Goal: Task Accomplishment & Management: Use online tool/utility

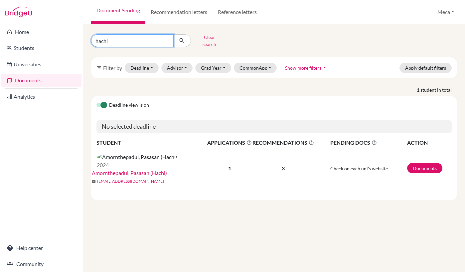
click at [123, 38] on input "hachi" at bounding box center [132, 40] width 83 height 13
type input "h"
type input "[PERSON_NAME]"
click button "submit" at bounding box center [182, 40] width 18 height 13
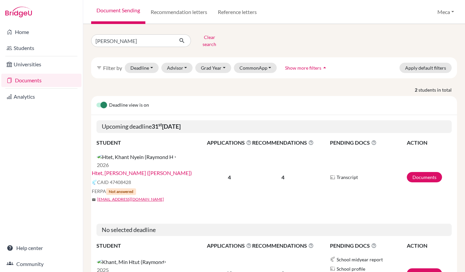
click at [154, 169] on link "Htet, [PERSON_NAME] ([PERSON_NAME])" at bounding box center [142, 173] width 100 height 8
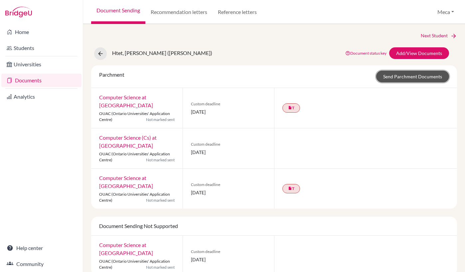
click at [427, 77] on link "Send Parchment Documents" at bounding box center [412, 77] width 73 height 12
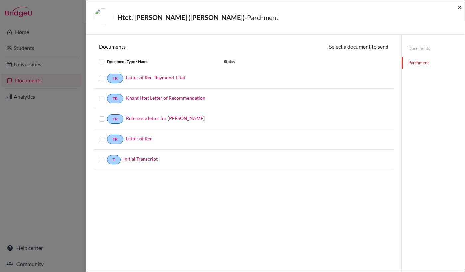
click at [460, 6] on span "×" at bounding box center [460, 7] width 5 height 10
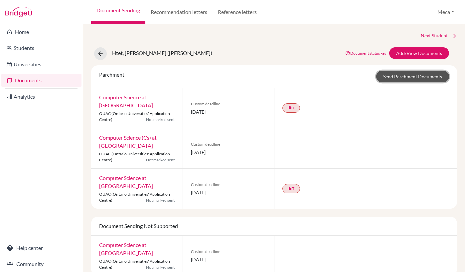
click at [397, 76] on link "Send Parchment Documents" at bounding box center [412, 77] width 73 height 12
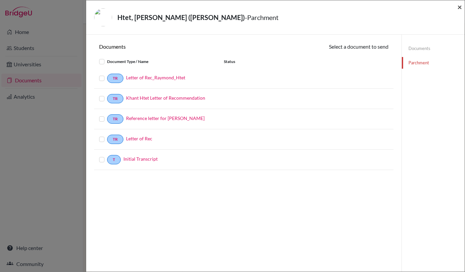
click at [458, 6] on span "×" at bounding box center [460, 7] width 5 height 10
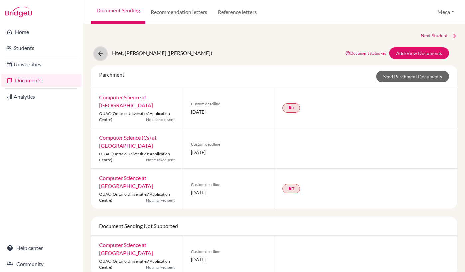
click at [100, 54] on icon at bounding box center [100, 53] width 7 height 7
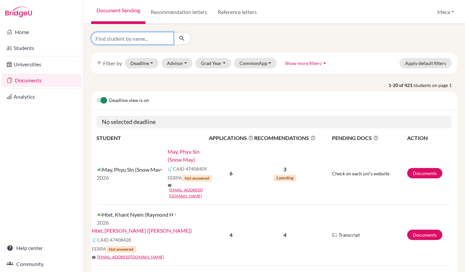
click at [143, 37] on input "Find student by name..." at bounding box center [132, 38] width 83 height 13
click at [171, 226] on link "Htet, [PERSON_NAME] ([PERSON_NAME])" at bounding box center [142, 230] width 100 height 8
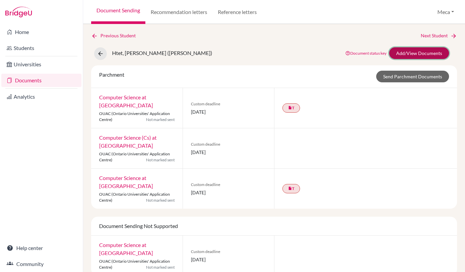
click at [408, 53] on link "Add/View Documents" at bounding box center [419, 53] width 60 height 12
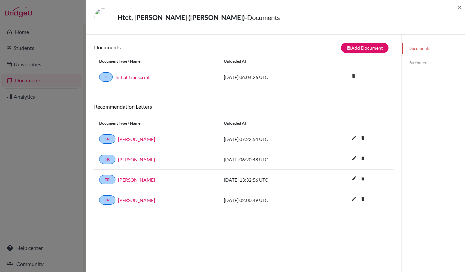
click at [421, 63] on link "Parchment" at bounding box center [433, 63] width 63 height 12
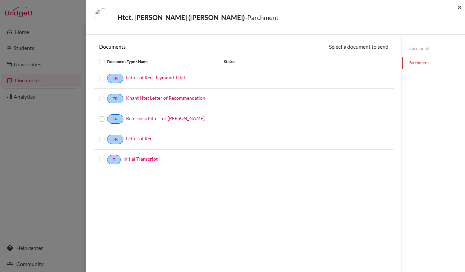
click at [461, 7] on span "×" at bounding box center [460, 7] width 5 height 10
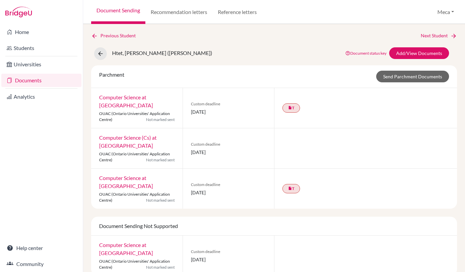
scroll to position [12, 0]
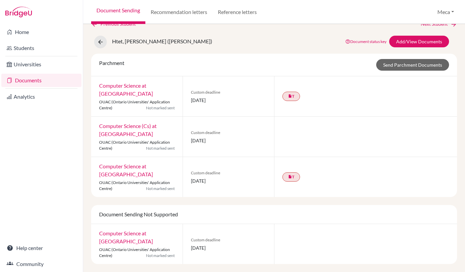
click at [400, 76] on div "Parchment Send Parchment Documents" at bounding box center [274, 65] width 366 height 23
click at [95, 24] on icon at bounding box center [94, 24] width 7 height 7
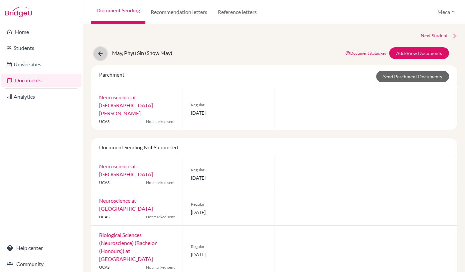
click at [100, 53] on icon at bounding box center [100, 53] width 7 height 7
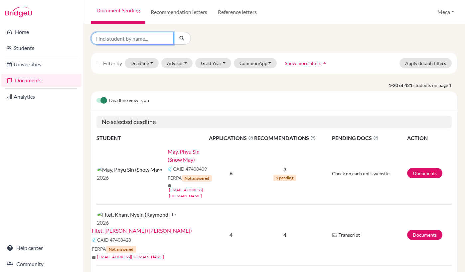
click at [136, 37] on input "Find student by name..." at bounding box center [132, 38] width 83 height 13
type input "[PERSON_NAME]"
click button "submit" at bounding box center [182, 38] width 18 height 13
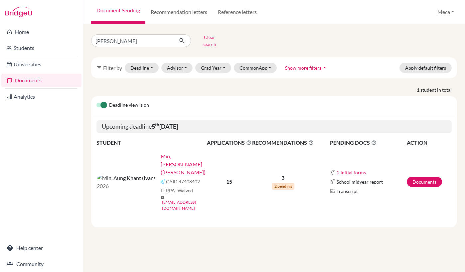
click at [161, 152] on link "Min, [PERSON_NAME] ([PERSON_NAME])" at bounding box center [186, 164] width 51 height 24
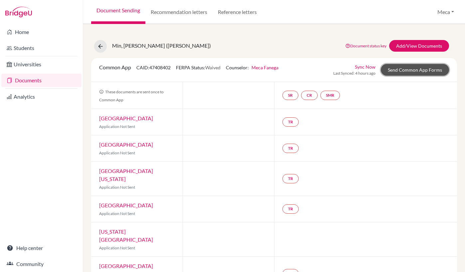
click at [413, 71] on link "Send Common App Forms" at bounding box center [415, 70] width 68 height 12
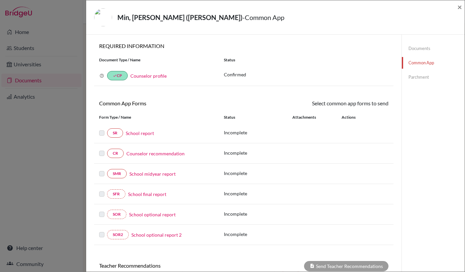
click at [419, 79] on link "Parchment" at bounding box center [433, 77] width 63 height 12
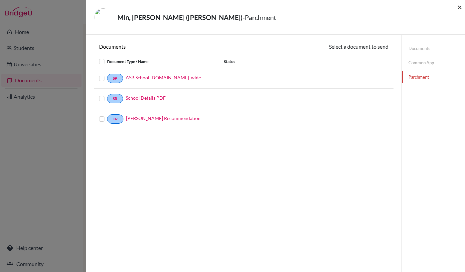
click at [460, 8] on span "×" at bounding box center [460, 7] width 5 height 10
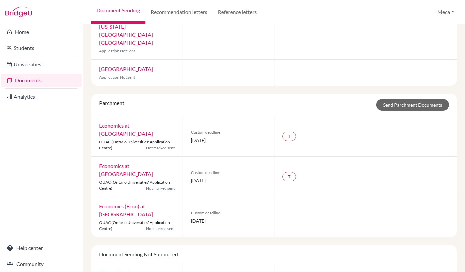
scroll to position [377, 0]
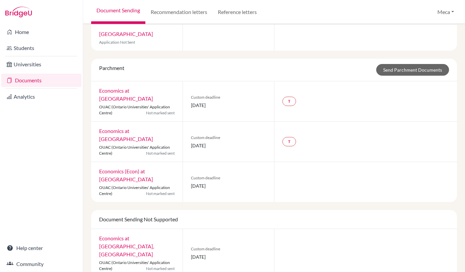
click at [384, 162] on div at bounding box center [365, 182] width 183 height 40
